Goal: Transaction & Acquisition: Download file/media

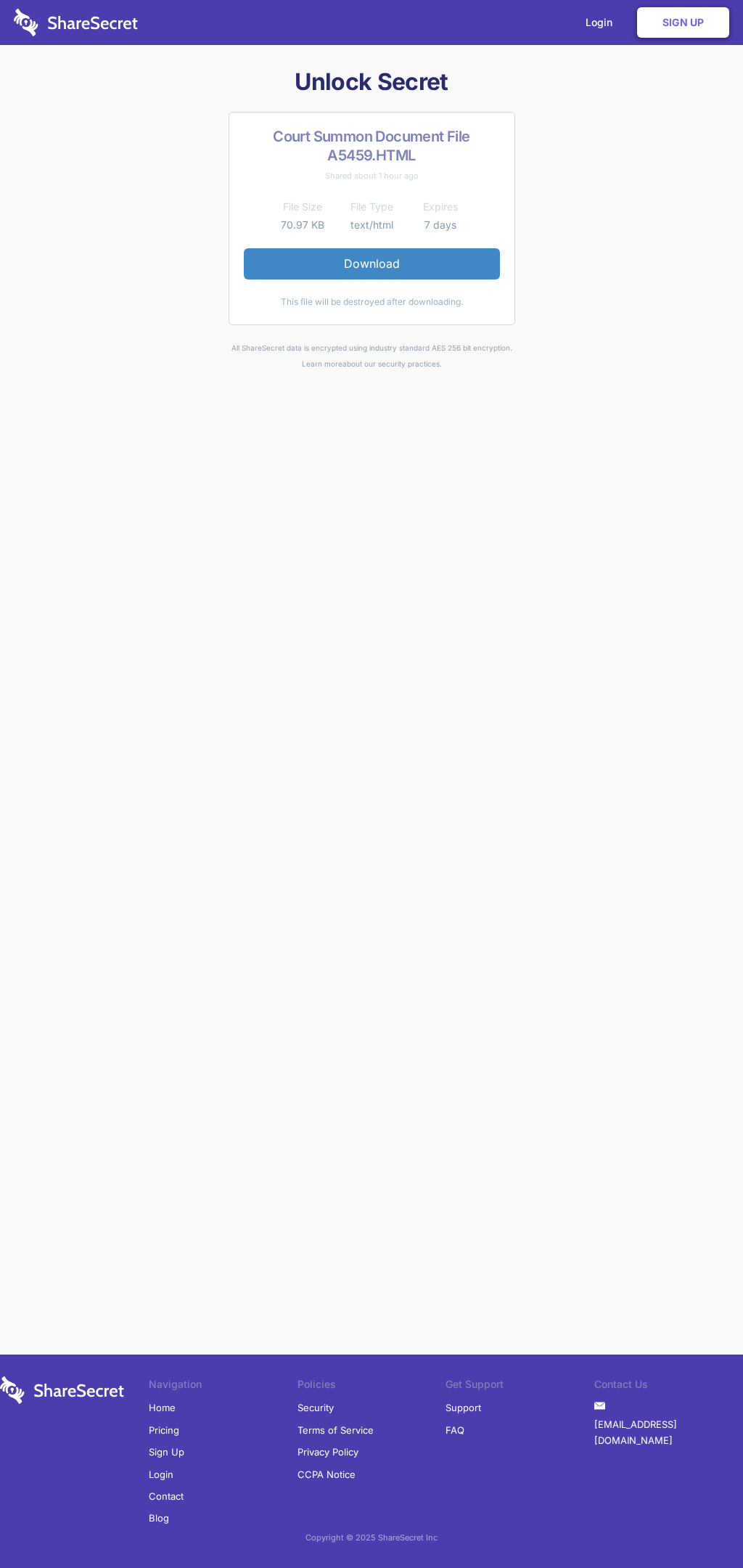
click at [371, 264] on link "Download" at bounding box center [372, 264] width 256 height 31
